Goal: Communication & Community: Connect with others

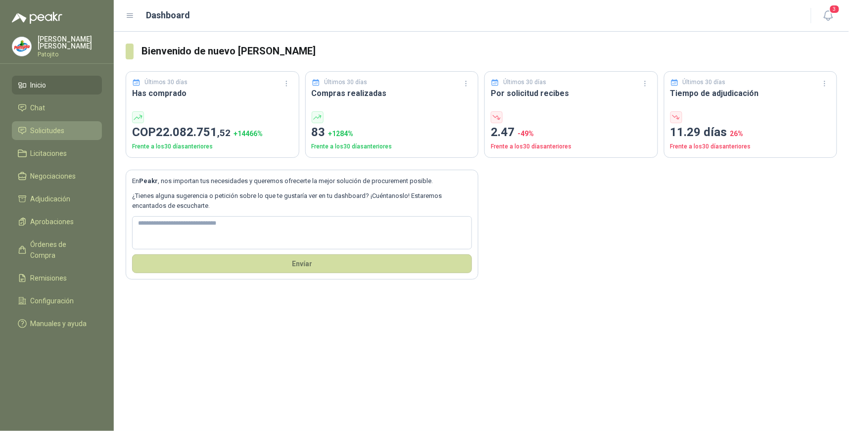
click at [55, 130] on span "Solicitudes" at bounding box center [48, 130] width 34 height 11
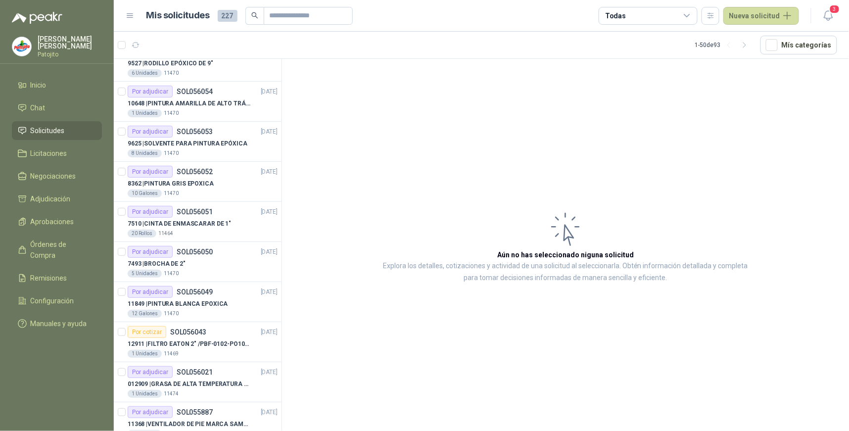
scroll to position [1155, 0]
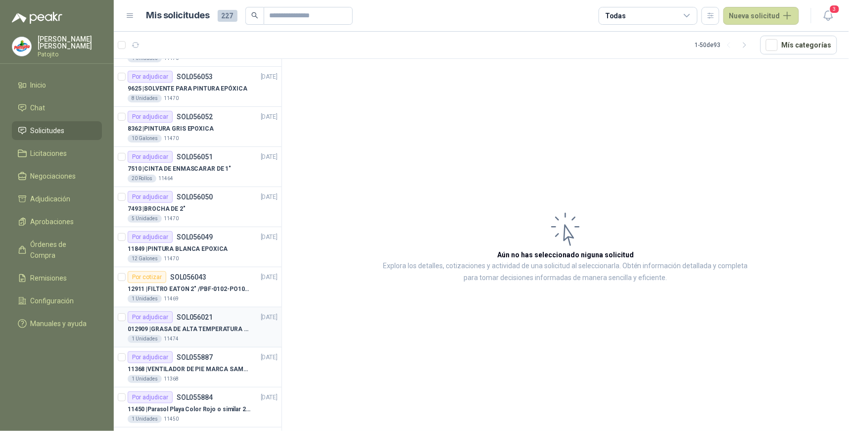
click at [188, 319] on p "SOL056021" at bounding box center [195, 317] width 36 height 7
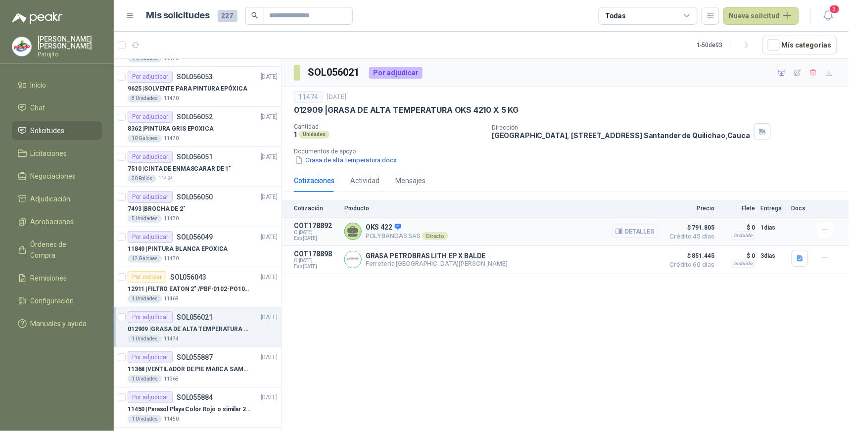
click at [631, 228] on button "Detalles" at bounding box center [636, 231] width 47 height 13
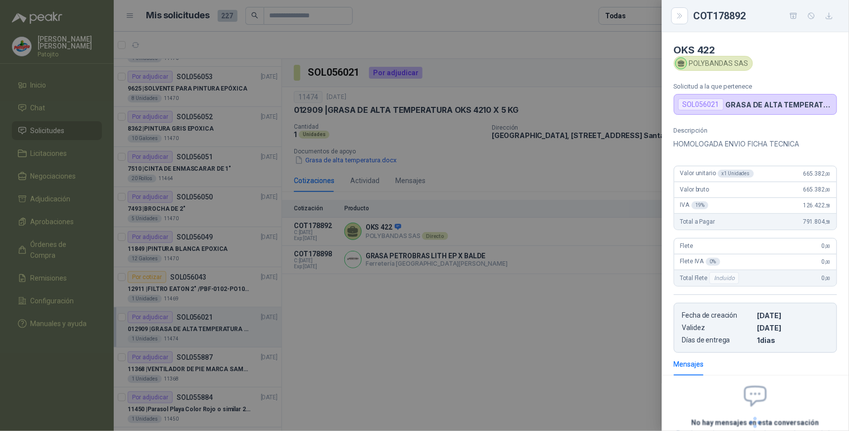
scroll to position [82, 0]
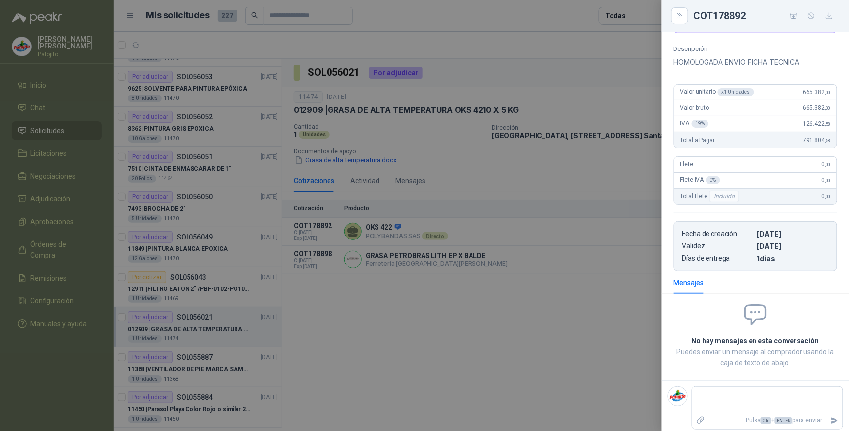
click at [504, 331] on div at bounding box center [424, 215] width 849 height 431
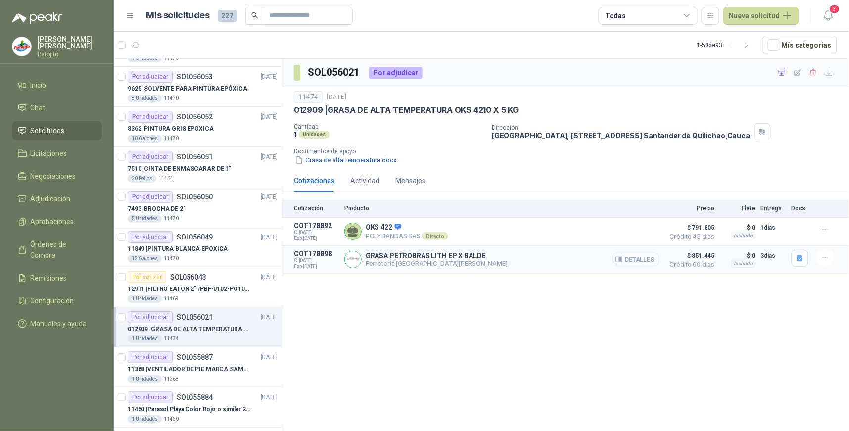
click at [636, 260] on button "Detalles" at bounding box center [636, 259] width 47 height 13
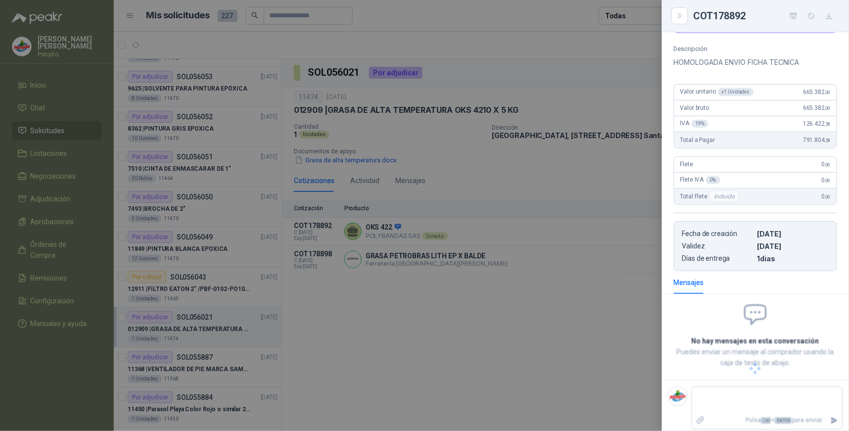
scroll to position [77, 0]
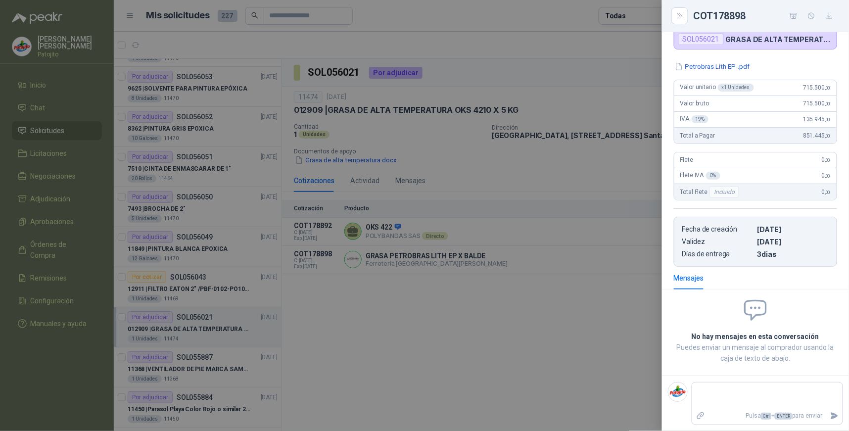
click at [596, 304] on div at bounding box center [424, 215] width 849 height 431
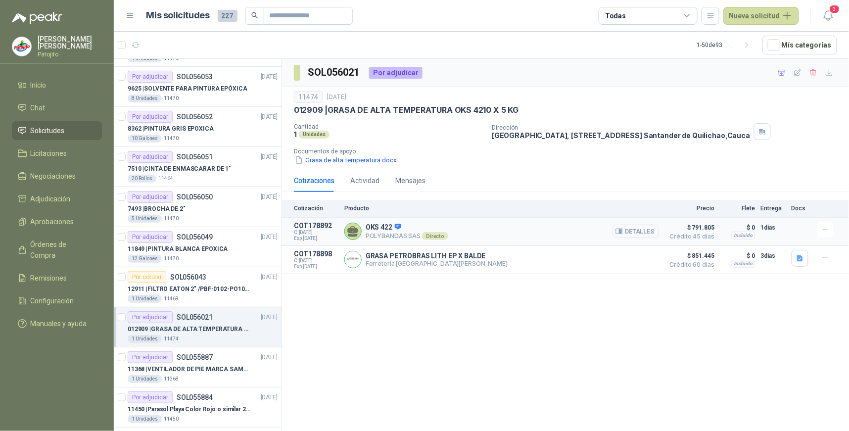
click at [652, 231] on button "Detalles" at bounding box center [636, 231] width 47 height 13
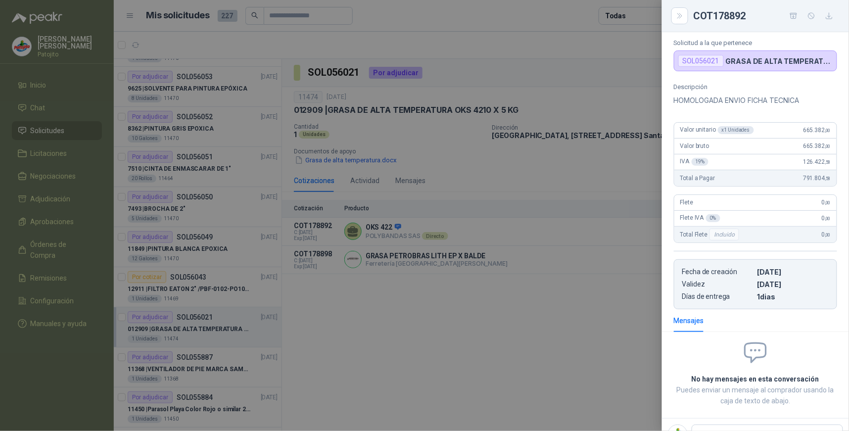
scroll to position [0, 0]
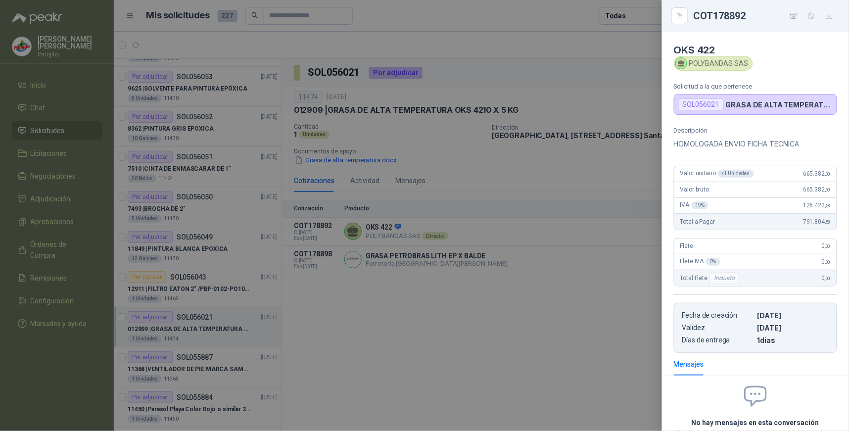
click at [567, 300] on div at bounding box center [424, 215] width 849 height 431
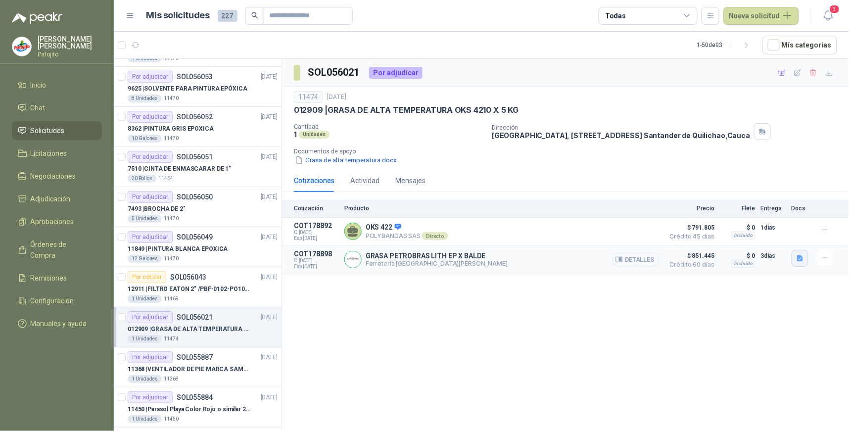
click at [797, 258] on icon "button" at bounding box center [800, 258] width 8 height 8
click at [777, 238] on button "Petrobras Lith EP-.pdf" at bounding box center [763, 237] width 77 height 10
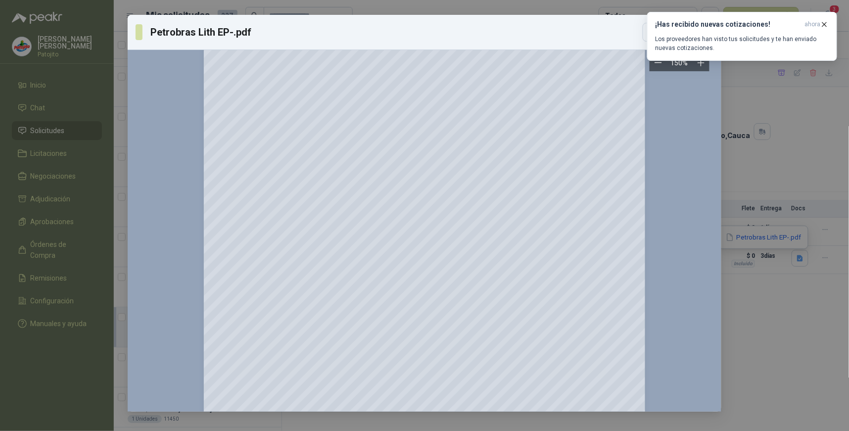
scroll to position [911, 0]
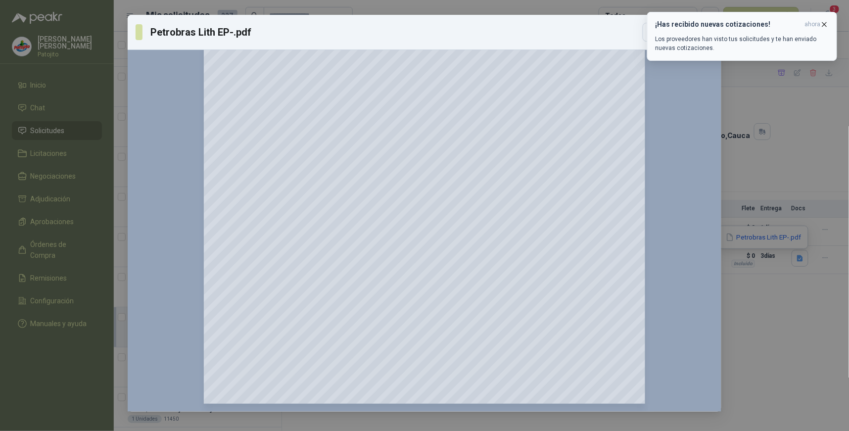
click at [779, 35] on p "Los proveedores han visto tus solicitudes y te han enviado nuevas cotizaciones." at bounding box center [742, 44] width 173 height 18
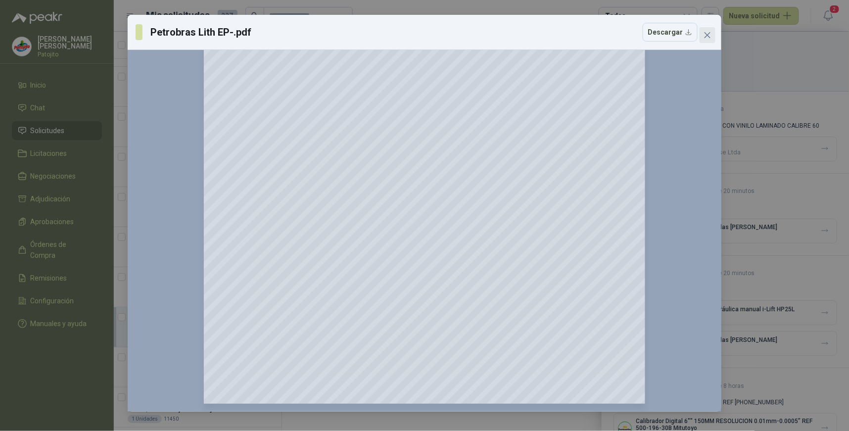
click at [705, 37] on icon "close" at bounding box center [708, 35] width 8 height 8
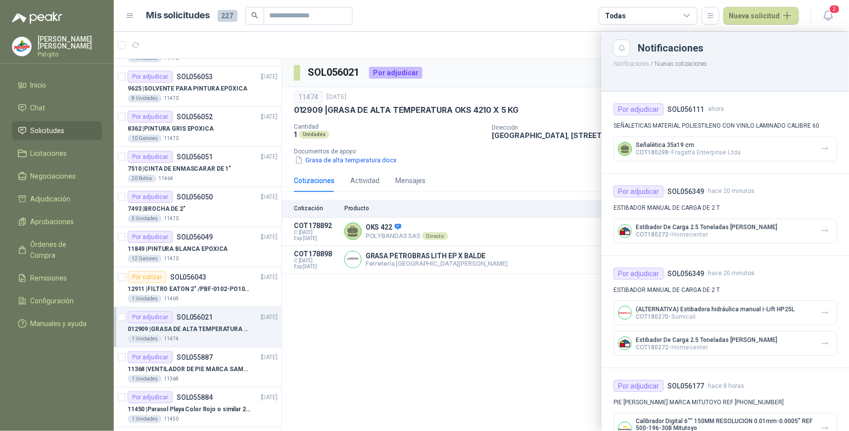
click at [537, 315] on div at bounding box center [481, 231] width 735 height 399
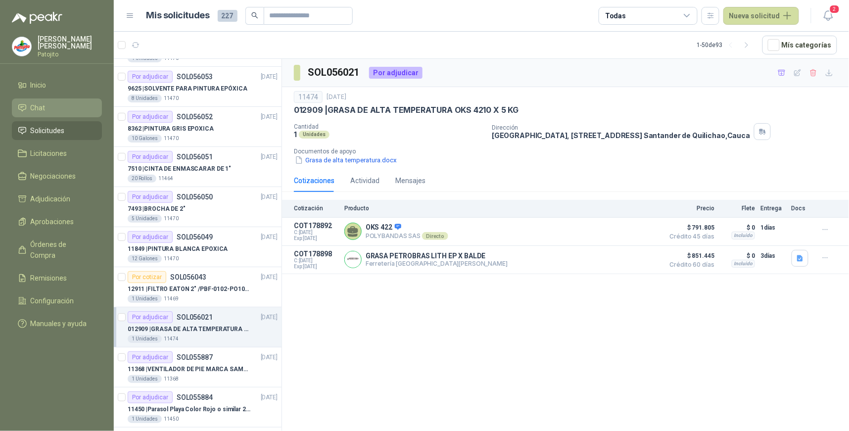
click at [65, 105] on li "Chat" at bounding box center [57, 107] width 78 height 11
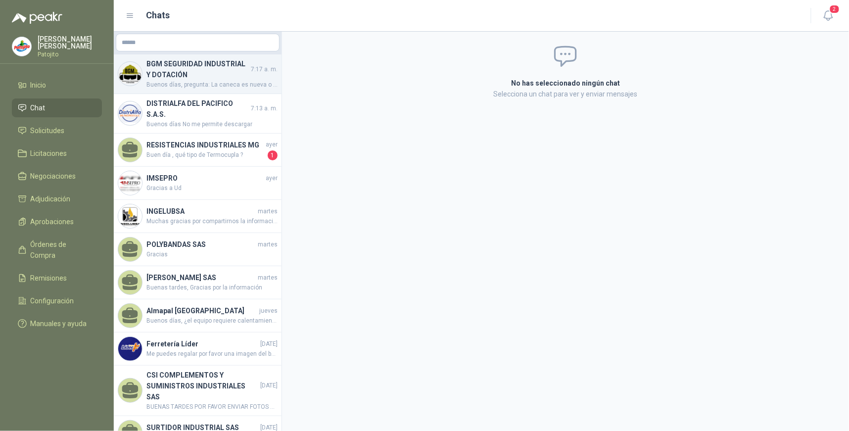
click at [241, 78] on h4 "BGM SEGURIDAD INDUSTRIAL Y DOTACIÓN" at bounding box center [197, 69] width 102 height 22
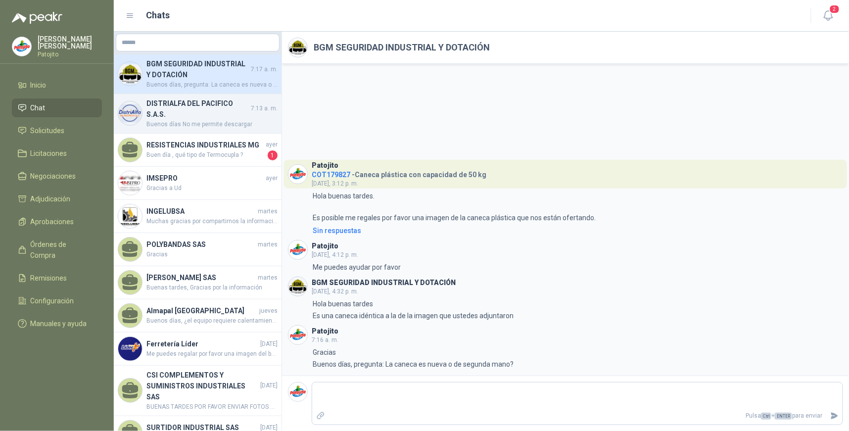
click at [236, 111] on h4 "DISTRIALFA DEL PACIFICO S.A.S." at bounding box center [197, 109] width 102 height 22
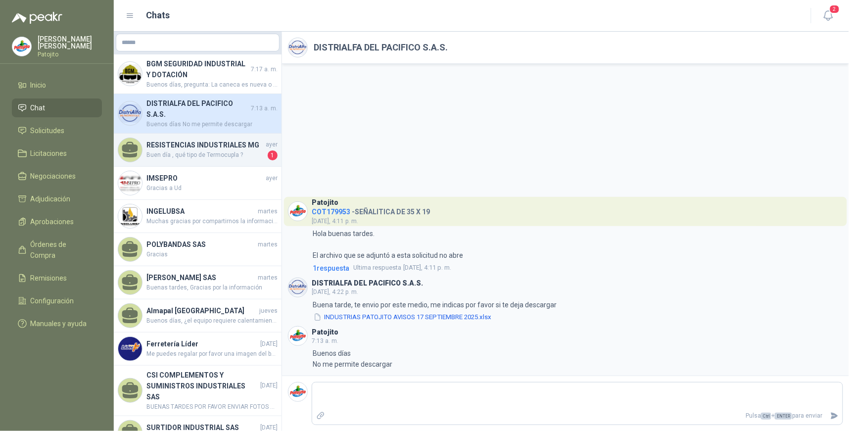
click at [225, 147] on h4 "RESISTENCIAS INDUSTRIALES MG" at bounding box center [204, 145] width 117 height 11
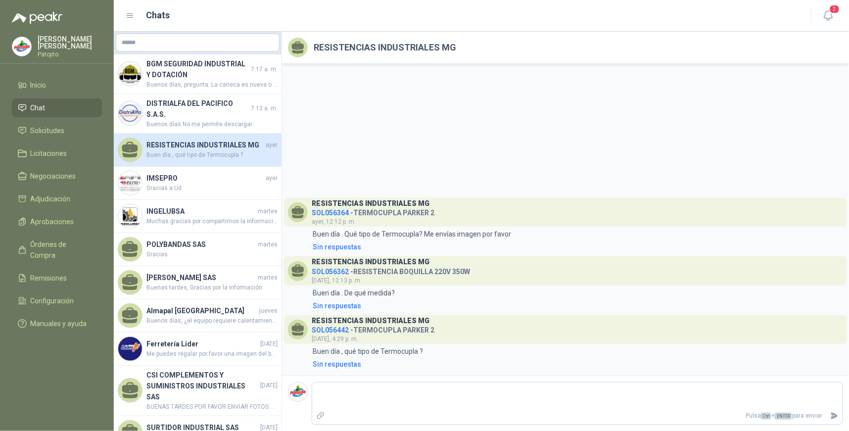
drag, startPoint x: 231, startPoint y: 148, endPoint x: 387, endPoint y: 127, distance: 157.8
click at [387, 127] on div "RESISTENCIAS INDUSTRIALES MG SOL056364 - TERMOCUPLA [PERSON_NAME] 2 [DATE], 12:…" at bounding box center [565, 220] width 567 height 312
click at [221, 242] on h4 "POLYBANDAS SAS" at bounding box center [200, 244] width 109 height 11
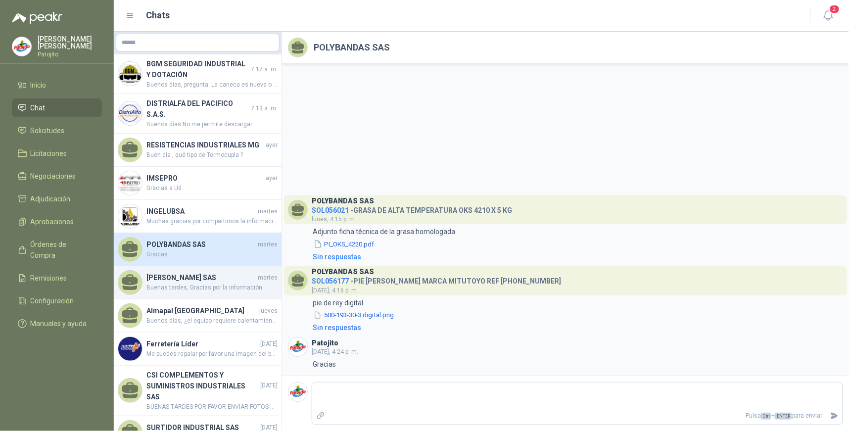
click at [203, 281] on h4 "[PERSON_NAME] SAS" at bounding box center [200, 277] width 109 height 11
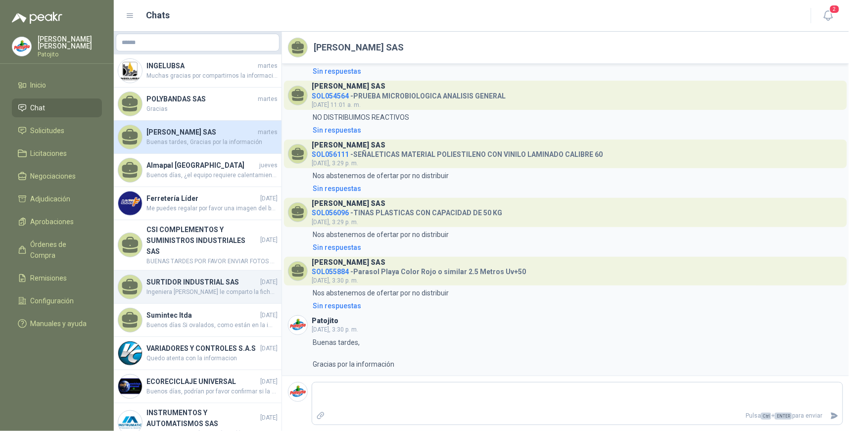
scroll to position [165, 0]
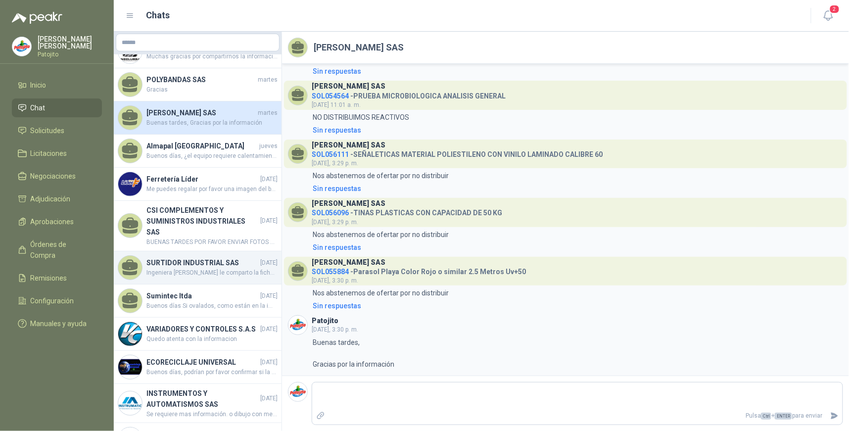
click at [231, 271] on span "Ingeniera [PERSON_NAME] le comparto la ficha técnica de la caja reductora" at bounding box center [211, 272] width 131 height 9
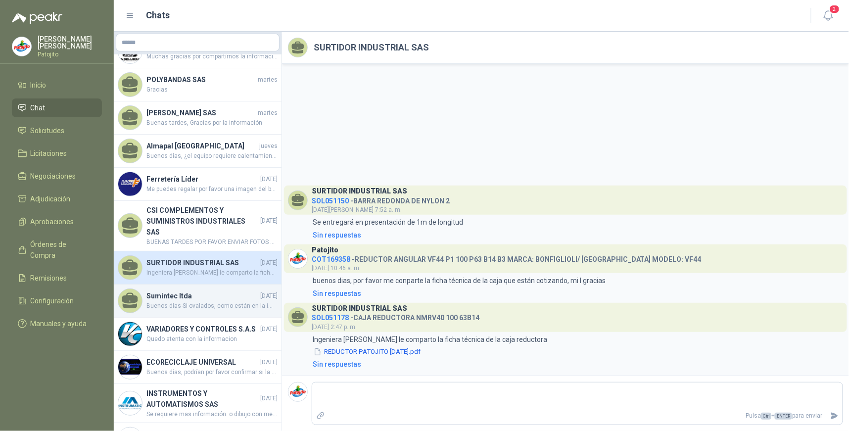
click at [237, 302] on span "Buenos días Si ovalados, como están en la imagen" at bounding box center [211, 305] width 131 height 9
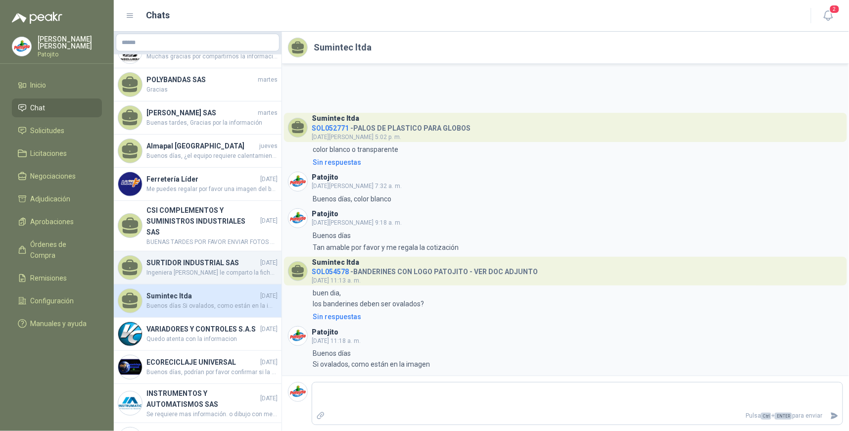
click at [210, 268] on span "Ingeniera [PERSON_NAME] le comparto la ficha técnica de la caja reductora" at bounding box center [211, 272] width 131 height 9
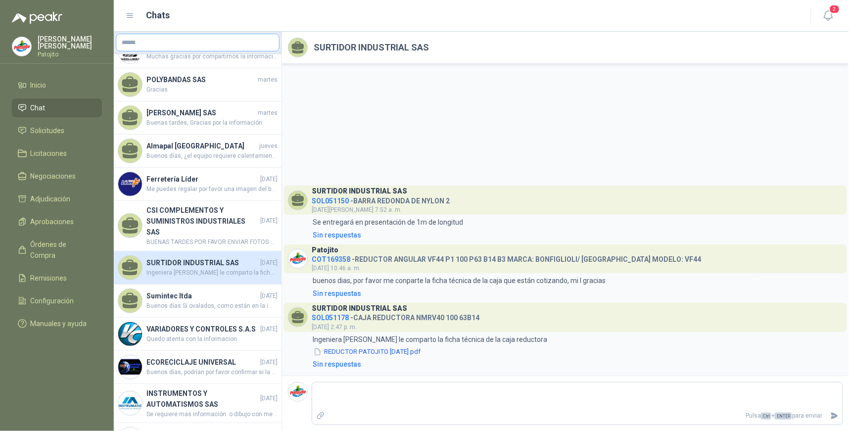
click at [157, 42] on input "text" at bounding box center [197, 42] width 163 height 17
type input "*****"
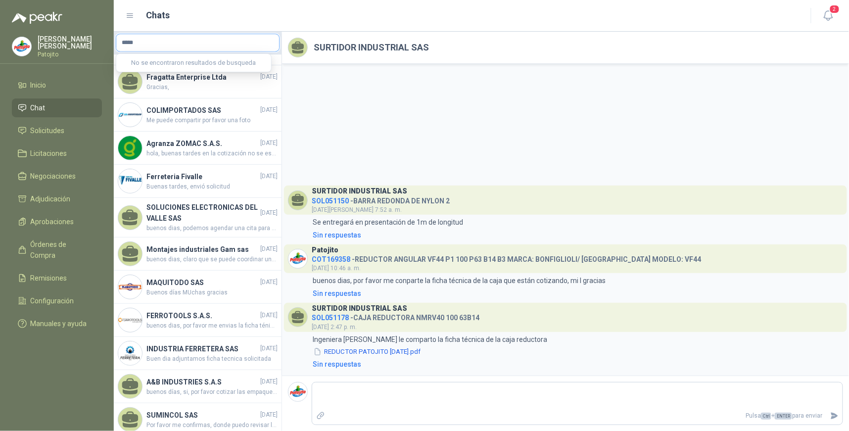
scroll to position [755, 0]
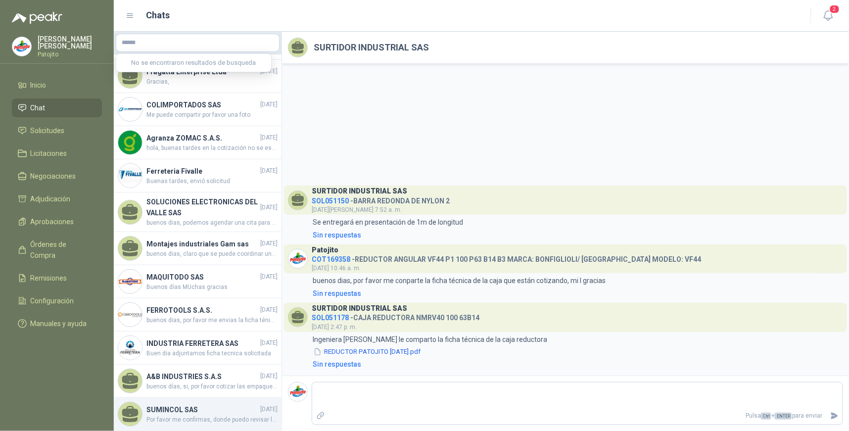
click at [235, 404] on h4 "SUMINCOL SAS" at bounding box center [202, 409] width 112 height 11
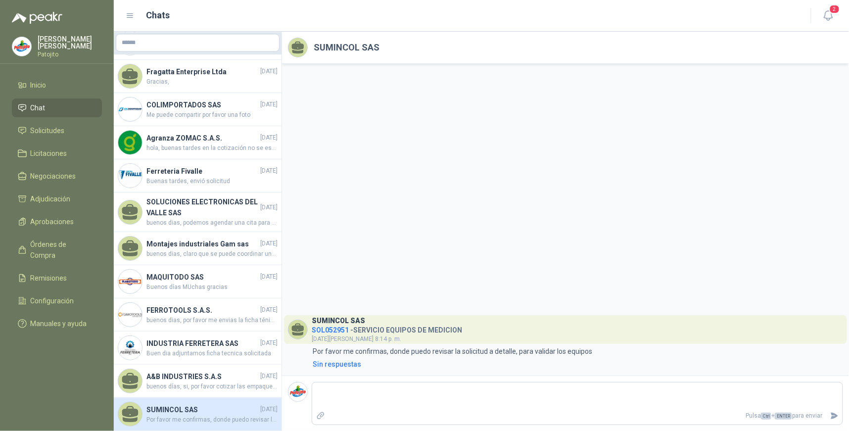
click at [341, 329] on span "SOL052951" at bounding box center [330, 330] width 37 height 8
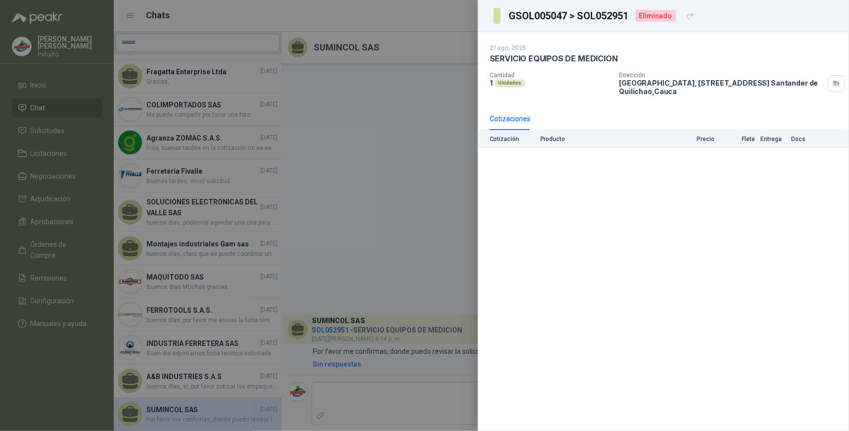
click at [328, 246] on div at bounding box center [424, 215] width 849 height 431
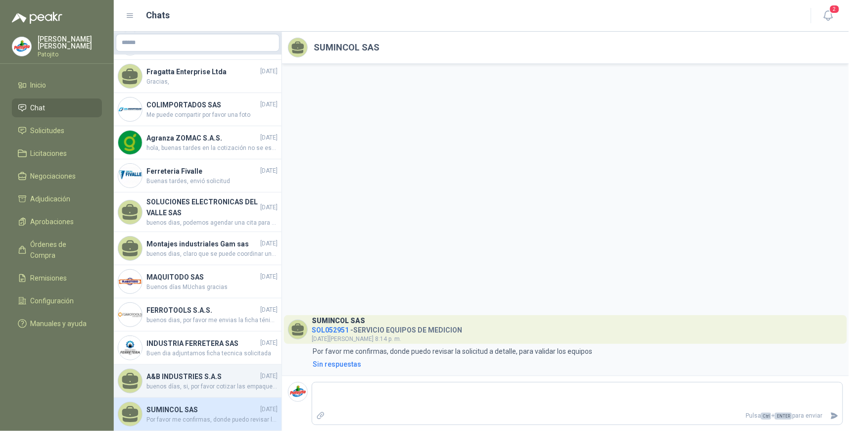
click at [179, 382] on span "buenos días, si, por favor cotizar las empaquetaduras y/o el cambio de las empa…" at bounding box center [211, 386] width 131 height 9
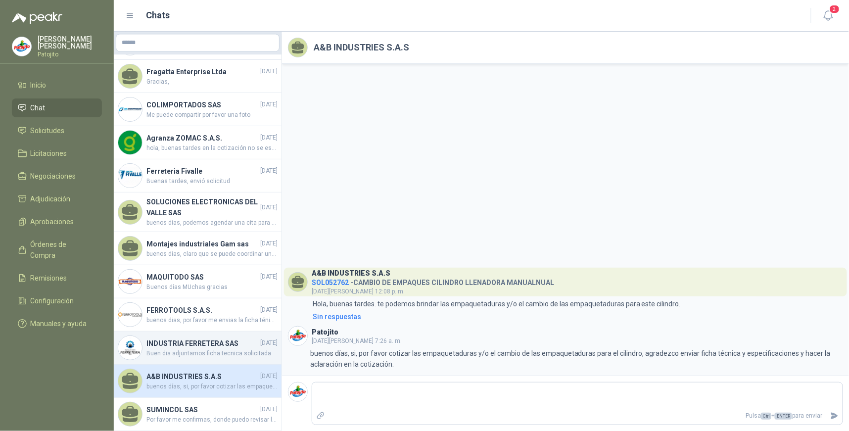
click at [208, 338] on h4 "INDUSTRIA FERRETERA SAS" at bounding box center [202, 343] width 112 height 11
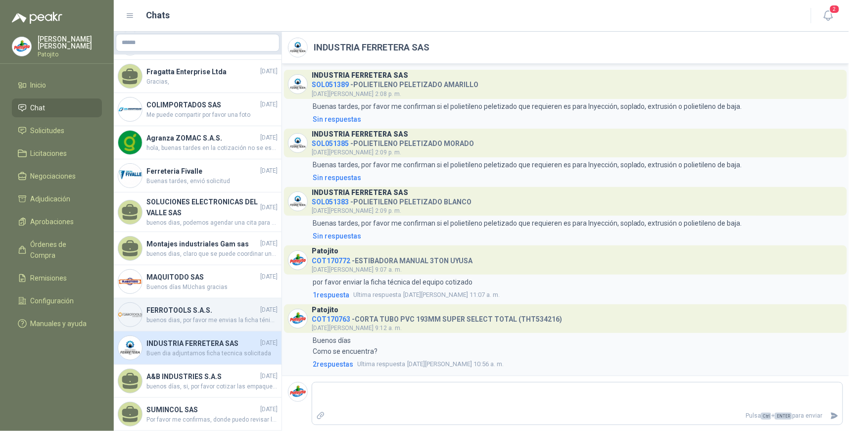
click at [238, 305] on h4 "FERROTOOLS S.A.S." at bounding box center [202, 310] width 112 height 11
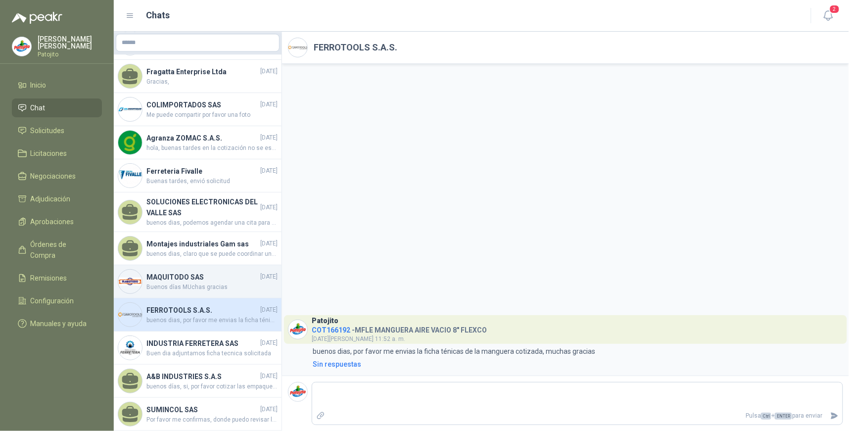
click at [215, 272] on h4 "MAQUITODO SAS" at bounding box center [202, 277] width 112 height 11
